Goal: Check status: Check status

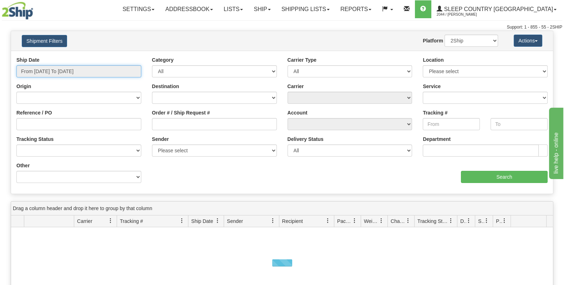
click at [61, 66] on input "From [DATE] To [DATE]" at bounding box center [78, 71] width 125 height 12
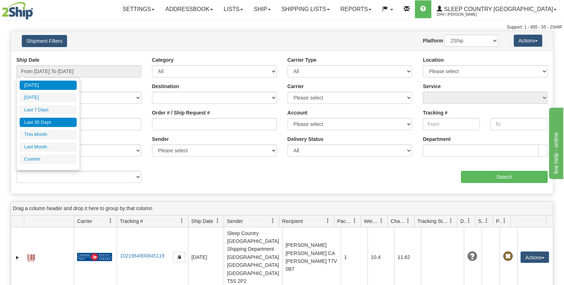
click at [62, 120] on li "Last 30 Days" at bounding box center [48, 123] width 57 height 10
type input "From 08/24/2025 To 09/22/2025"
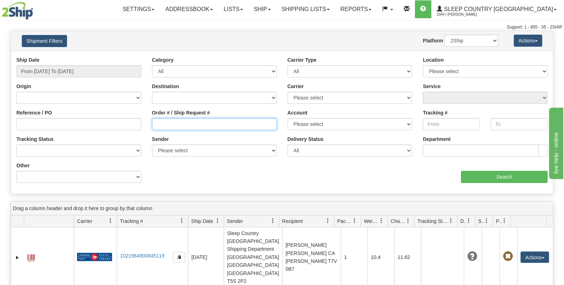
click at [178, 124] on input "Order # / Ship Request #" at bounding box center [214, 124] width 125 height 12
paste input "9000H951913"
type input "9000H951913"
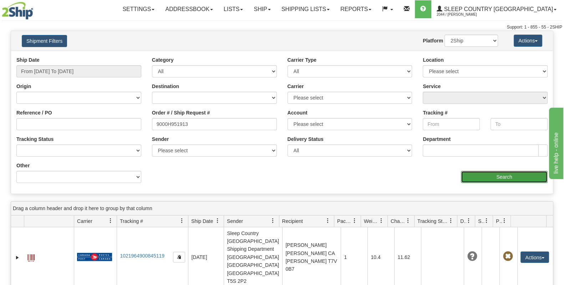
click at [478, 175] on input "Search" at bounding box center [504, 177] width 87 height 12
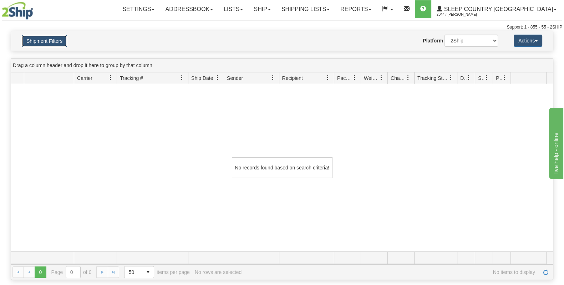
click at [64, 44] on button "Shipment Filters" at bounding box center [44, 41] width 45 height 12
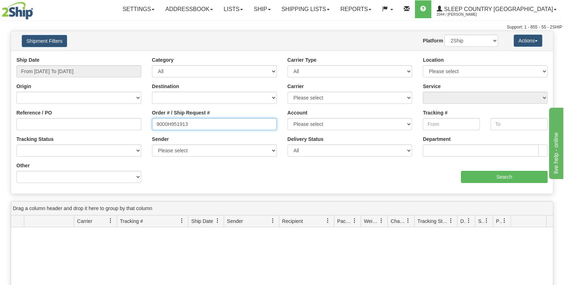
click at [200, 126] on input "9000H951913" at bounding box center [214, 124] width 125 height 12
drag, startPoint x: 194, startPoint y: 126, endPoint x: 134, endPoint y: 123, distance: 60.7
click at [134, 56] on div "Reference / PO Order # / Ship Request # 9000H951913 Account Please select Canad…" at bounding box center [282, 56] width 542 height 0
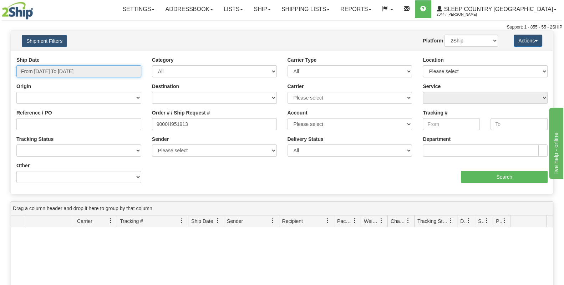
click at [70, 68] on input "From [DATE] To [DATE]" at bounding box center [78, 71] width 125 height 12
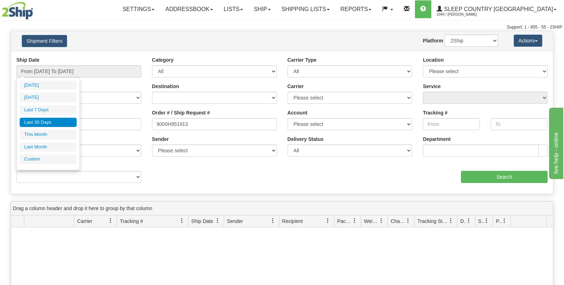
click at [55, 122] on li "Last 30 Days" at bounding box center [48, 123] width 57 height 10
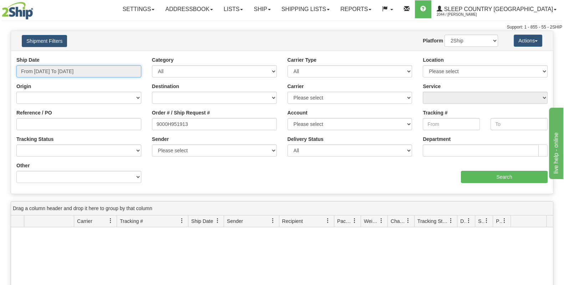
click at [78, 75] on input "From [DATE] To [DATE]" at bounding box center [78, 71] width 125 height 12
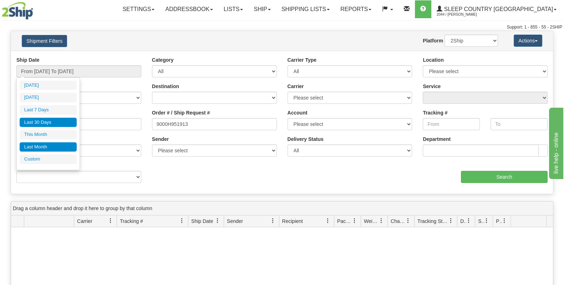
click at [55, 144] on li "Last Month" at bounding box center [48, 147] width 57 height 10
type input "From [DATE] To [DATE]"
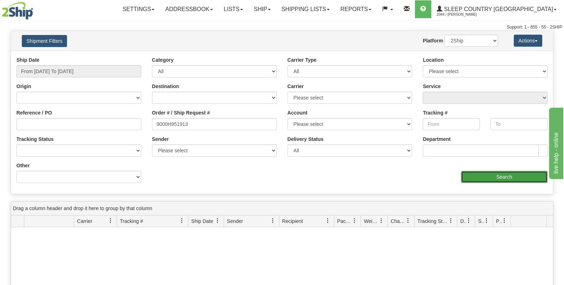
click at [490, 182] on input "Search" at bounding box center [504, 177] width 87 height 12
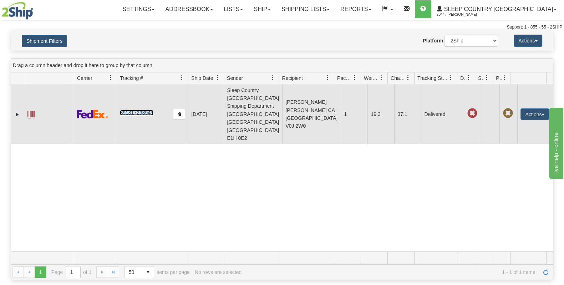
click at [142, 110] on link "391817298943" at bounding box center [136, 113] width 33 height 6
click at [127, 110] on link "391817298943" at bounding box center [136, 113] width 33 height 6
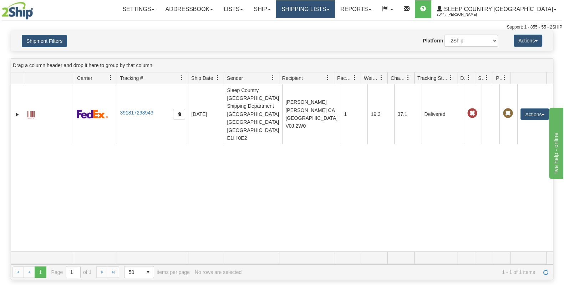
click at [335, 14] on link "Shipping lists" at bounding box center [305, 9] width 59 height 18
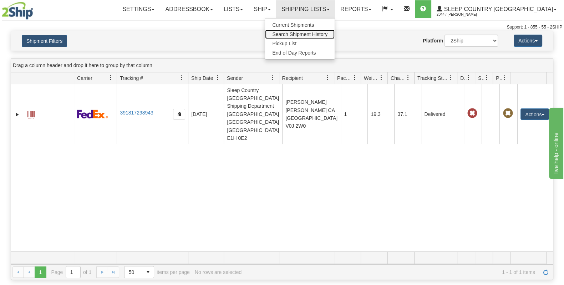
click at [327, 36] on span "Search Shipment History" at bounding box center [299, 34] width 55 height 6
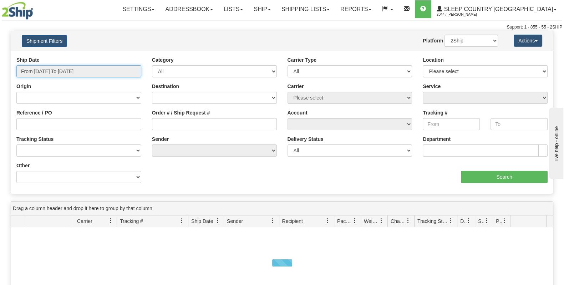
click at [53, 73] on input "From [DATE] To [DATE]" at bounding box center [78, 71] width 125 height 12
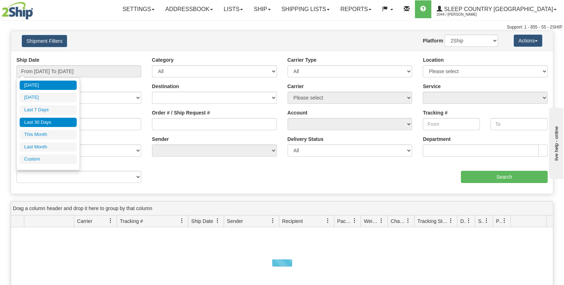
click at [52, 124] on li "Last 30 Days" at bounding box center [48, 123] width 57 height 10
type input "From [DATE] To [DATE]"
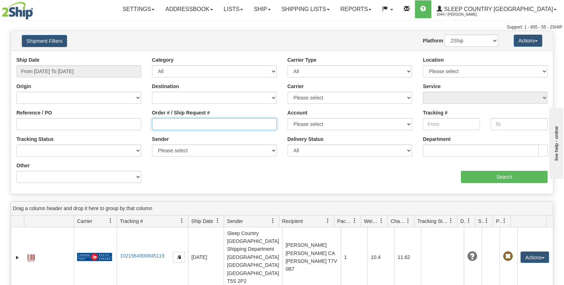
click at [179, 125] on input "Order # / Ship Request #" at bounding box center [214, 124] width 125 height 12
paste input "9000H951913"
type input "9000H951913"
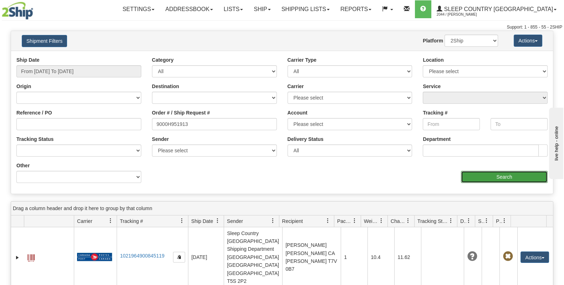
click at [516, 181] on input "Search" at bounding box center [504, 177] width 87 height 12
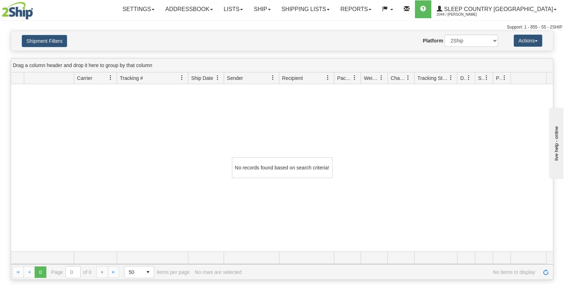
click at [44, 34] on div "Shipment Filters Website Agent Nothing selected Client User Platform 2Ship Impo…" at bounding box center [282, 41] width 542 height 20
click at [43, 36] on button "Shipment Filters" at bounding box center [44, 41] width 45 height 12
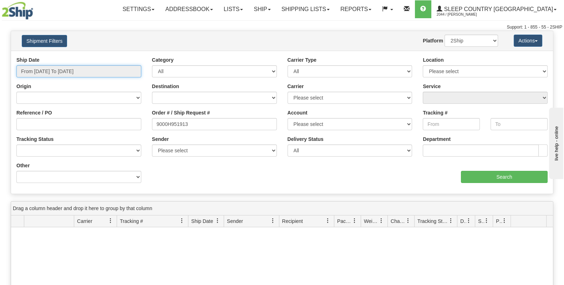
click at [63, 74] on input "From [DATE] To [DATE]" at bounding box center [78, 71] width 125 height 12
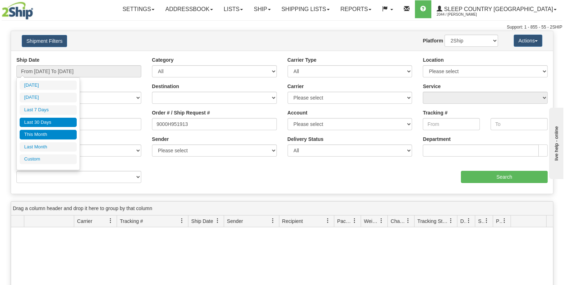
click at [47, 134] on li "This Month" at bounding box center [48, 135] width 57 height 10
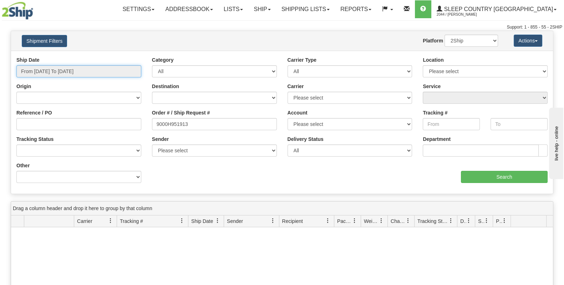
click at [58, 68] on input "From [DATE] To [DATE]" at bounding box center [78, 71] width 125 height 12
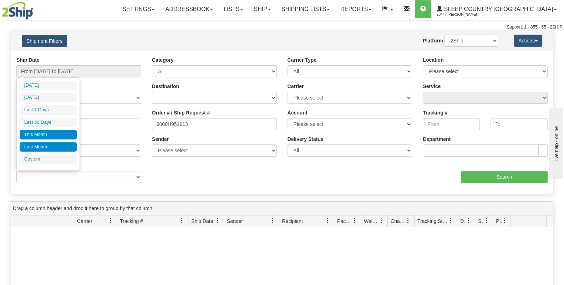
click at [51, 149] on li "Last Month" at bounding box center [48, 147] width 57 height 10
type input "From [DATE] To [DATE]"
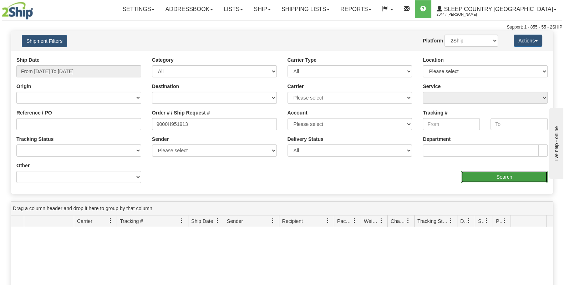
click at [514, 177] on input "Search" at bounding box center [504, 177] width 87 height 12
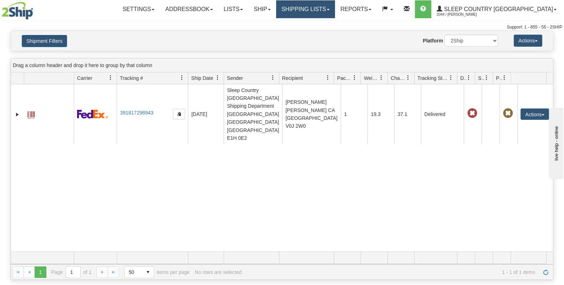
click at [335, 9] on link "Shipping lists" at bounding box center [305, 9] width 59 height 18
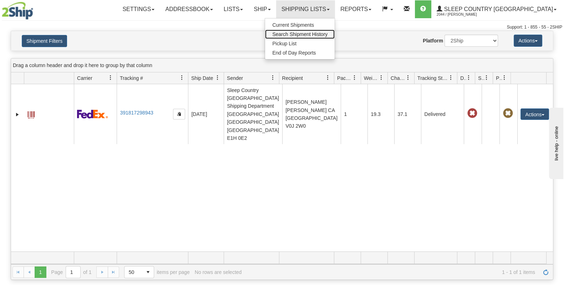
click at [327, 36] on span "Search Shipment History" at bounding box center [299, 34] width 55 height 6
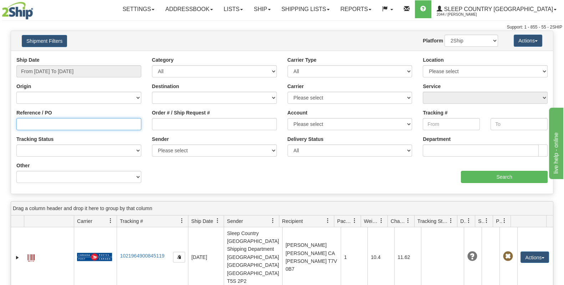
click at [80, 119] on input "Reference / PO" at bounding box center [78, 124] width 125 height 12
type input "1050689"
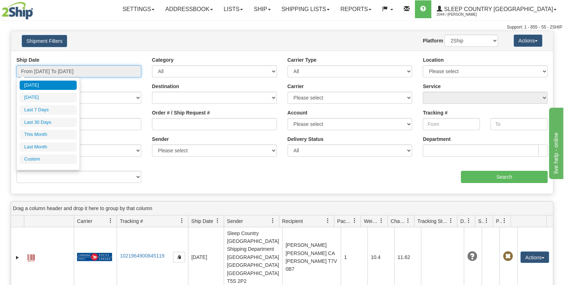
click at [91, 72] on input "From [DATE] To [DATE]" at bounding box center [78, 71] width 125 height 12
click at [44, 144] on li "Last Month" at bounding box center [48, 147] width 57 height 10
type input "From [DATE] To [DATE]"
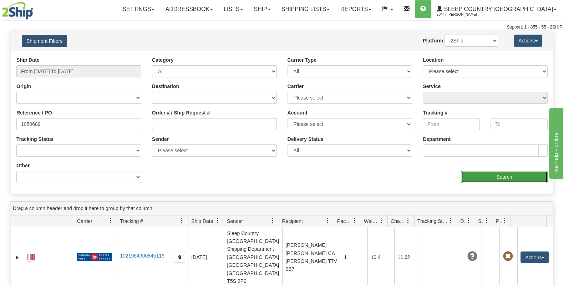
click at [473, 174] on input "Search" at bounding box center [504, 177] width 87 height 12
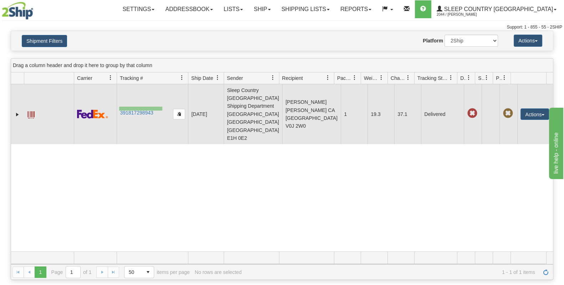
drag, startPoint x: 162, startPoint y: 107, endPoint x: 118, endPoint y: 112, distance: 44.2
click at [119, 111] on td "391817298943" at bounding box center [152, 114] width 71 height 60
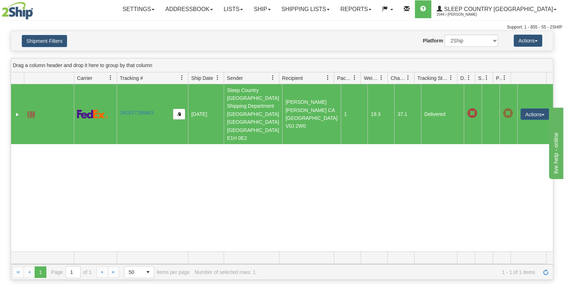
click at [126, 119] on td "391817298943" at bounding box center [152, 114] width 71 height 60
click at [132, 110] on link "391817298943" at bounding box center [136, 113] width 33 height 6
